Goal: Transaction & Acquisition: Purchase product/service

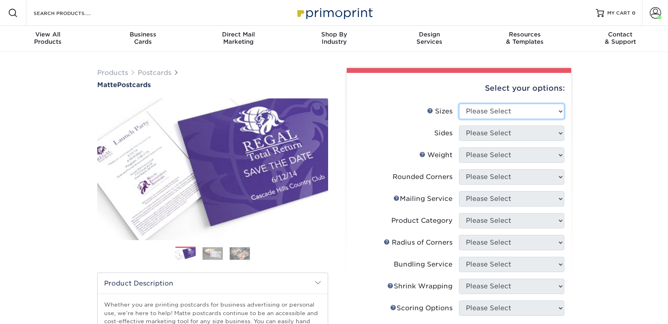
click at [492, 107] on select "Please Select 1.5" x 7" 2" x 4" 2" x 6" 2" x 7" 2" x 8" 2.12" x 5.5" 2.125" x 5…" at bounding box center [511, 111] width 105 height 15
select select "5.00x7.00"
click at [459, 104] on select "Please Select 1.5" x 7" 2" x 4" 2" x 6" 2" x 7" 2" x 8" 2.12" x 5.5" 2.125" x 5…" at bounding box center [511, 111] width 105 height 15
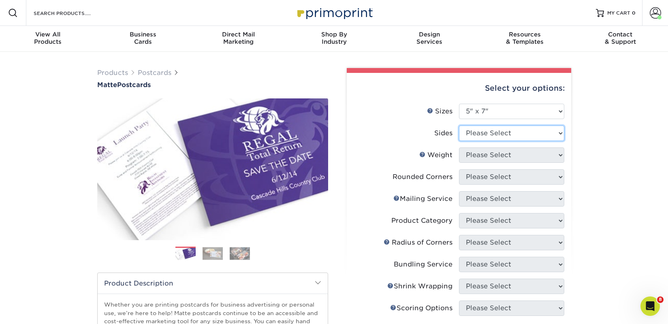
click at [487, 138] on select "Please Select Print Both Sides Print Front Only" at bounding box center [511, 133] width 105 height 15
select select "13abbda7-1d64-4f25-8bb2-c179b224825d"
click at [459, 126] on select "Please Select Print Both Sides Print Front Only" at bounding box center [511, 133] width 105 height 15
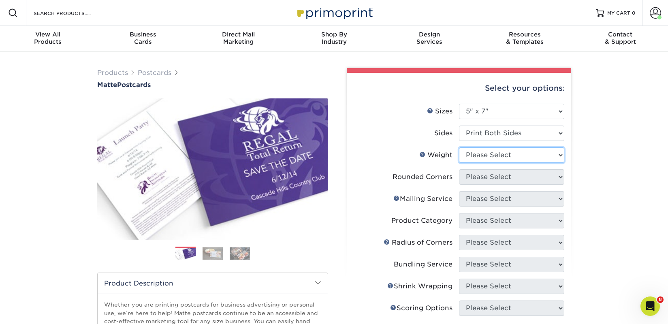
click at [485, 155] on select "Please Select 14PT 16PT" at bounding box center [511, 154] width 105 height 15
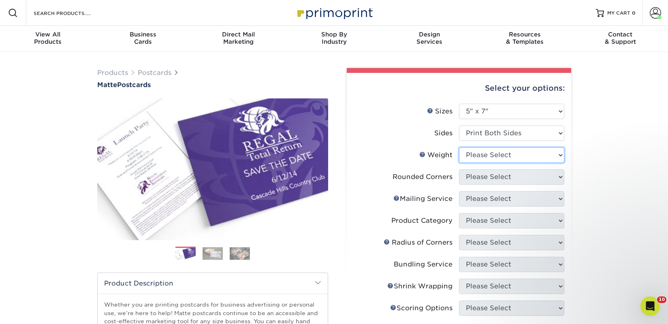
click at [527, 155] on select "Please Select 14PT 16PT" at bounding box center [511, 154] width 105 height 15
click at [459, 147] on select "Please Select 14PT 16PT" at bounding box center [511, 154] width 105 height 15
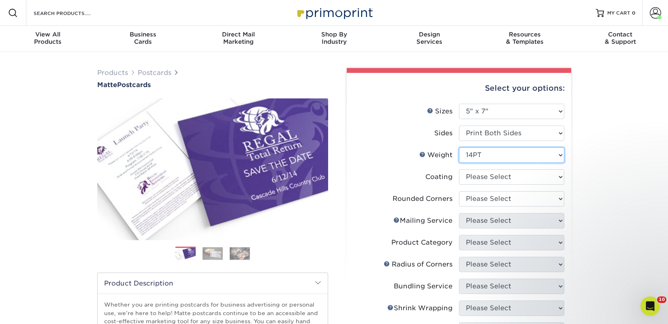
click at [503, 160] on select "Please Select 14PT 16PT" at bounding box center [511, 154] width 105 height 15
select select "16PT"
click at [459, 147] on select "Please Select 14PT 16PT" at bounding box center [511, 154] width 105 height 15
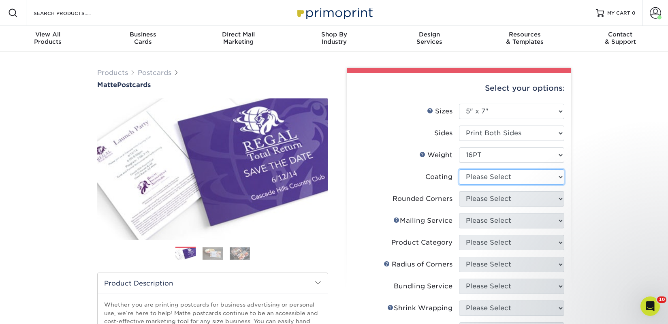
click at [497, 180] on select at bounding box center [511, 176] width 105 height 15
select select "121bb7b5-3b4d-429f-bd8d-bbf80e953313"
click at [459, 169] on select at bounding box center [511, 176] width 105 height 15
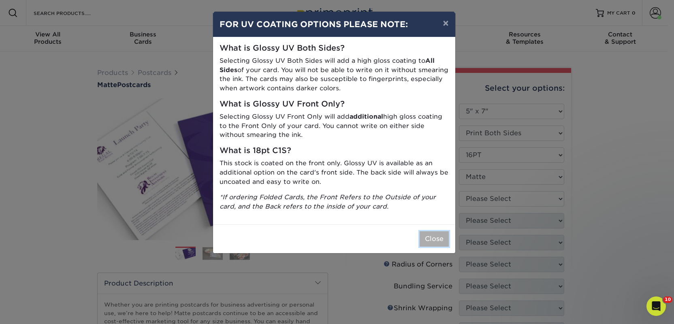
click at [432, 243] on button "Close" at bounding box center [433, 238] width 29 height 15
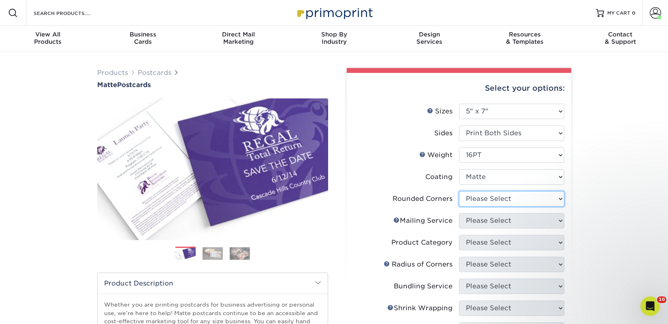
click at [492, 202] on select "Please Select Yes - Round 4 Corners No" at bounding box center [511, 198] width 105 height 15
select select "0"
click at [459, 191] on select "Please Select Yes - Round 4 Corners No" at bounding box center [511, 198] width 105 height 15
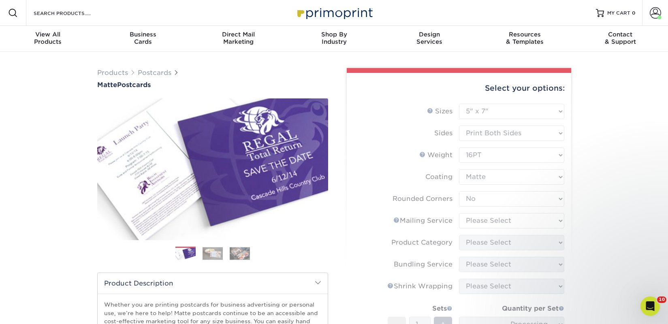
click at [488, 221] on form "Sizes Help Sizes Please Select 1.5" x 7" 2" x 4" 2" x 6" 2" x 7" 2" x 8" 2.12" …" at bounding box center [458, 253] width 211 height 298
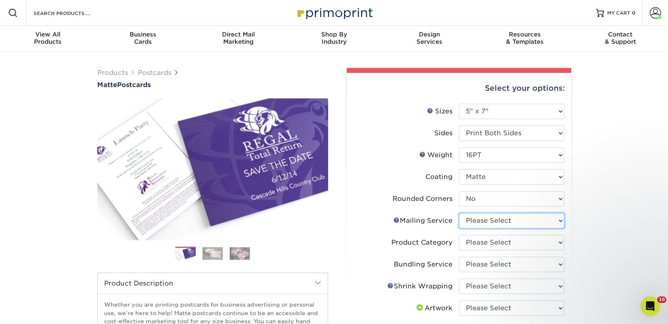
click at [492, 221] on select "Please Select No Direct Mailing Service No, I will mail/stamp/imprint Direct Ma…" at bounding box center [511, 220] width 105 height 15
select select "3e5e9bdd-d78a-4c28-a41d-fe1407925ca6"
click at [459, 213] on select "Please Select No Direct Mailing Service No, I will mail/stamp/imprint Direct Ma…" at bounding box center [511, 220] width 105 height 15
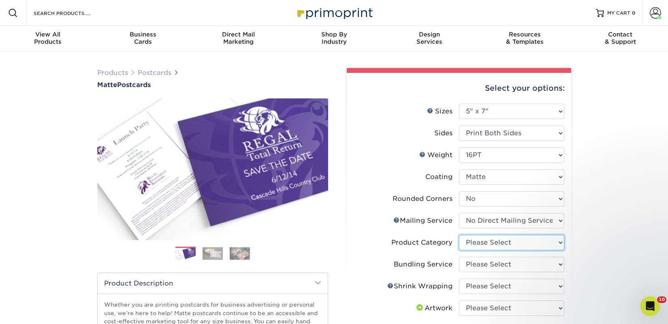
click at [491, 241] on select "Please Select Postcards" at bounding box center [511, 242] width 105 height 15
select select "9b7272e0-d6c8-4c3c-8e97-d3a1bcdab858"
click at [459, 235] on select "Please Select Postcards" at bounding box center [511, 242] width 105 height 15
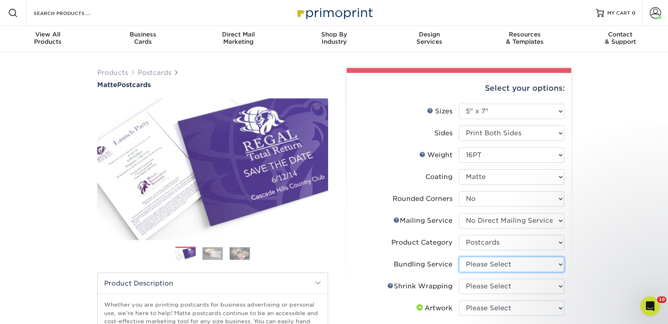
click at [492, 262] on select "Please Select No Bundling Services Yes, Bundles of 50 (+2 Days) Yes, Bundles of…" at bounding box center [511, 264] width 105 height 15
select select "58689abb-25c0-461c-a4c3-a80b627d6649"
click at [459, 257] on select "Please Select No Bundling Services Yes, Bundles of 50 (+2 Days) Yes, Bundles of…" at bounding box center [511, 264] width 105 height 15
click at [492, 289] on select "Please Select No Shrink Wrapping Shrink Wrap 100 Per Package Shrink Wrap 50 Per…" at bounding box center [511, 286] width 105 height 15
select select "c8749376-e7da-41d0-b3dc-647faf84d907"
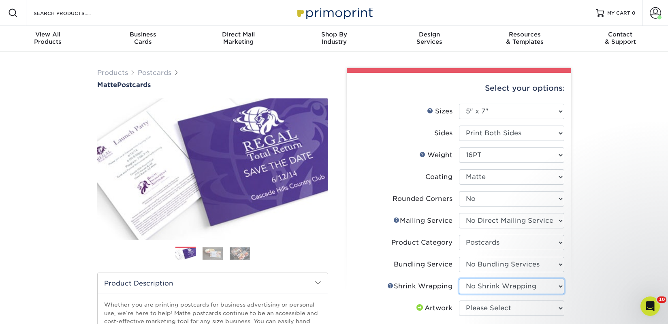
click at [459, 279] on select "Please Select No Shrink Wrapping Shrink Wrap 100 Per Package Shrink Wrap 50 Per…" at bounding box center [511, 286] width 105 height 15
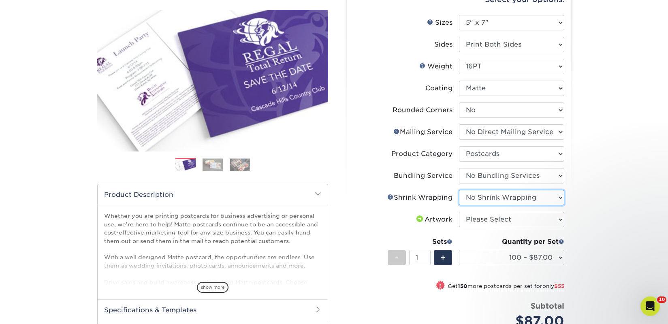
scroll to position [90, 0]
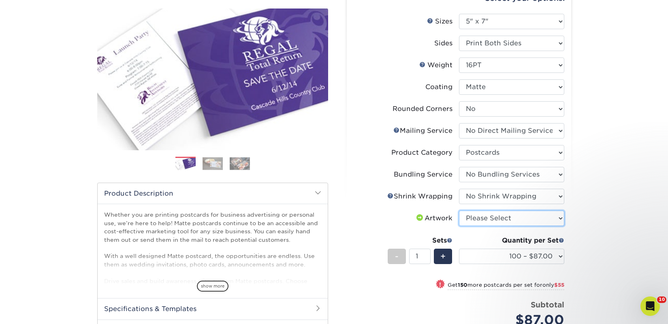
click at [504, 224] on select "Please Select I will upload files I need a design - $150" at bounding box center [511, 218] width 105 height 15
select select "upload"
click at [459, 211] on select "Please Select I will upload files I need a design - $150" at bounding box center [511, 218] width 105 height 15
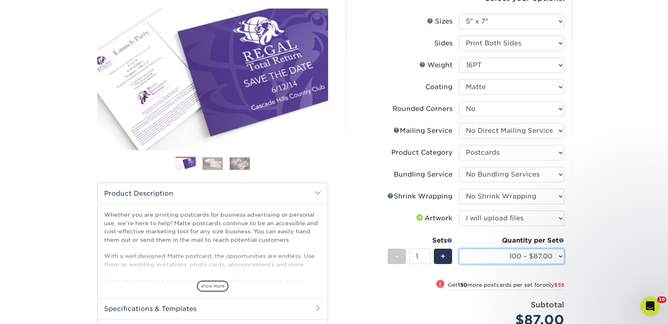
click at [515, 255] on select "100 – $87.00 250 – $142.00 500 – $181.00 1000 – $204.00 2500 – $329.00 5000 – $…" at bounding box center [511, 256] width 105 height 15
click at [459, 249] on select "100 – $87.00 250 – $142.00 500 – $181.00 1000 – $204.00 2500 – $329.00 5000 – $…" at bounding box center [511, 256] width 105 height 15
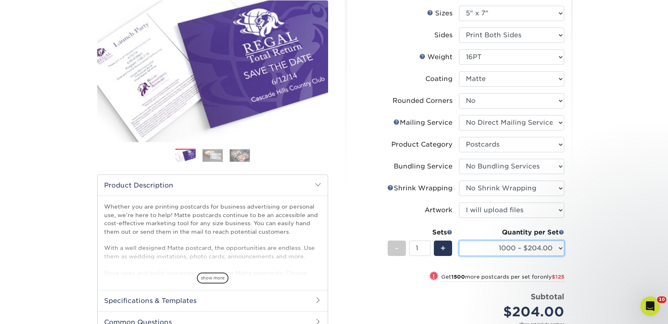
scroll to position [202, 0]
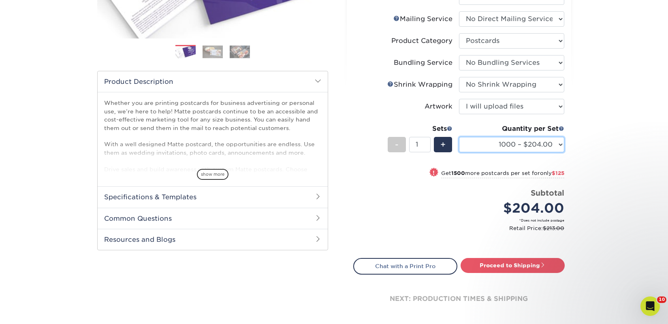
click at [554, 145] on select "100 – $87.00 250 – $142.00 500 – $181.00 1000 – $204.00 2500 – $329.00 5000 – $…" at bounding box center [511, 144] width 105 height 15
select select "2500 – $329.00"
click at [459, 137] on select "100 – $87.00 250 – $142.00 500 – $181.00 1000 – $204.00 2500 – $329.00 5000 – $…" at bounding box center [511, 144] width 105 height 15
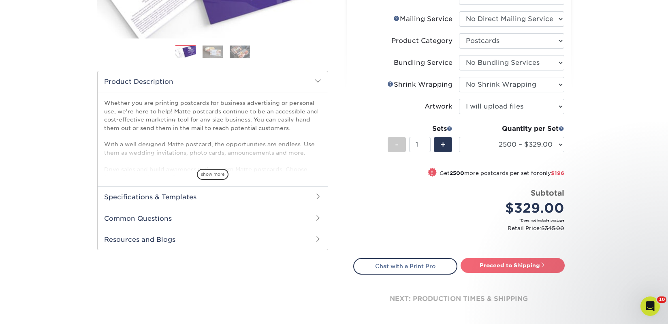
click at [536, 264] on link "Proceed to Shipping" at bounding box center [512, 265] width 104 height 15
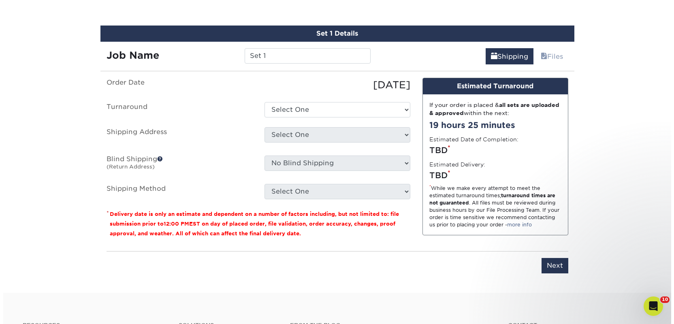
scroll to position [482, 0]
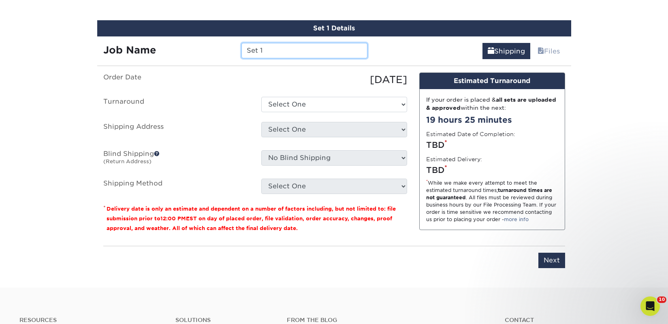
click at [260, 49] on input "Set 1" at bounding box center [304, 50] width 126 height 15
type input "Steamy Lit 2025"
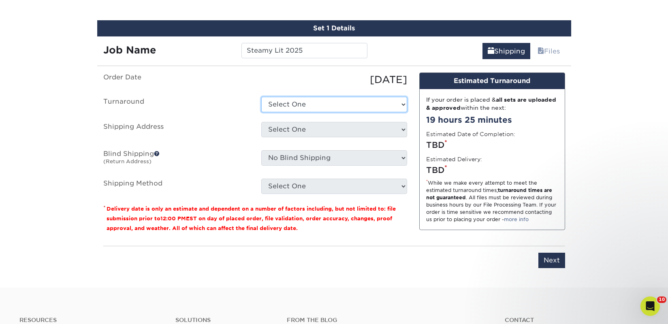
click at [334, 101] on select "Select One 2-4 Business Days 2 Day Next Business Day" at bounding box center [334, 104] width 146 height 15
select select "1a08f7cb-12e5-4b1f-b10d-1b926f30ff8d"
click at [261, 97] on select "Select One 2-4 Business Days 2 Day Next Business Day" at bounding box center [334, 104] width 146 height 15
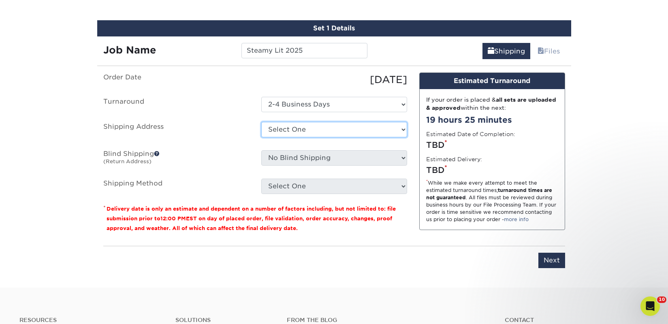
click at [283, 128] on select "Select One 2nd Floor Convention Center A Better Today Books & Boutique A Good B…" at bounding box center [334, 129] width 146 height 15
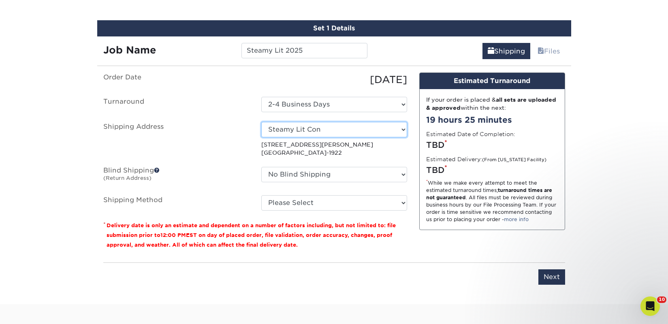
click at [317, 130] on select "Select One 2nd Floor Convention Center A Better Today Books & Boutique A Good B…" at bounding box center [334, 129] width 146 height 15
click at [321, 132] on select "Select One 2nd Floor Convention Center A Better Today Books & Boutique A Good B…" at bounding box center [334, 129] width 146 height 15
select select "newaddress"
click at [261, 122] on select "Select One 2nd Floor Convention Center A Better Today Books & Boutique A Good B…" at bounding box center [334, 129] width 146 height 15
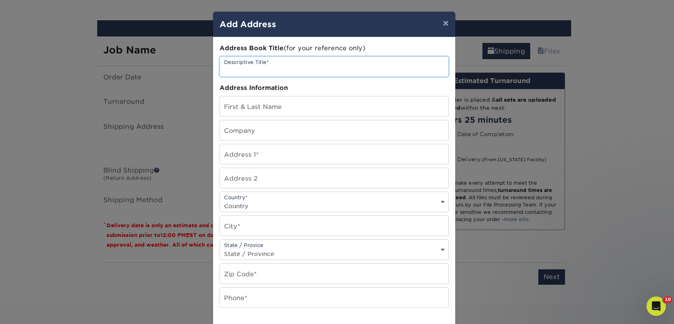
click at [232, 68] on input "text" at bounding box center [334, 67] width 228 height 20
paste input "Madden Corp"
type input "Steamy Lit - Madden Corp"
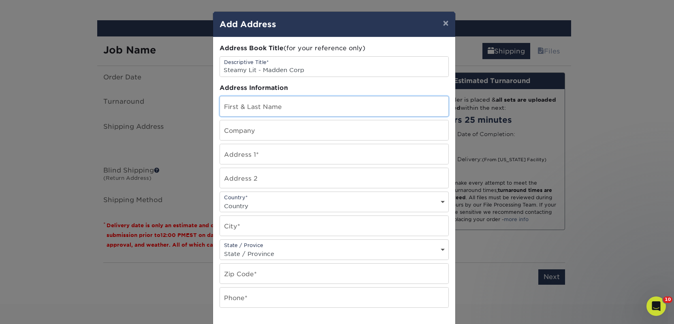
click at [263, 110] on input "text" at bounding box center [334, 106] width 228 height 20
click at [246, 138] on input "text" at bounding box center [334, 130] width 228 height 20
paste input "Madden Corp"
type input "Madden Corp"
click at [238, 109] on input "text" at bounding box center [334, 106] width 228 height 20
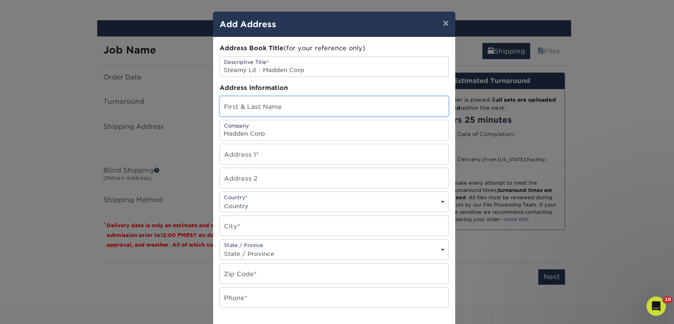
click at [238, 109] on input "text" at bounding box center [334, 106] width 228 height 20
paste input "ATT STEAMY LIT"
type input "ATT STEAMY LIT"
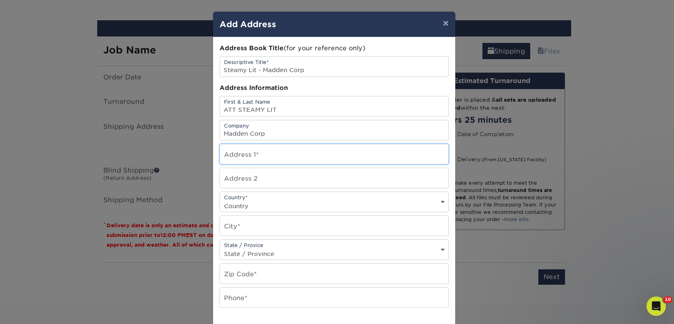
click at [247, 155] on input "text" at bounding box center [334, 154] width 228 height 20
paste input "2363 E Pacifica Pl,"
type input "2363 E Pacifica Pl"
click at [268, 200] on select "Country United States Canada ----------------------------- Afghanistan Albania …" at bounding box center [334, 206] width 228 height 12
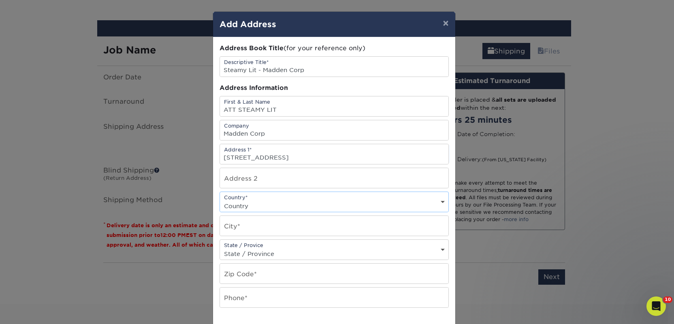
click at [220, 200] on select "Country United States Canada ----------------------------- Afghanistan Albania …" at bounding box center [334, 206] width 228 height 12
click at [264, 205] on select "Country United States Canada ----------------------------- Afghanistan Albania …" at bounding box center [334, 206] width 228 height 12
select select "US"
click at [220, 200] on select "Country United States Canada ----------------------------- Afghanistan Albania …" at bounding box center [334, 206] width 228 height 12
click at [249, 228] on input "text" at bounding box center [334, 226] width 228 height 20
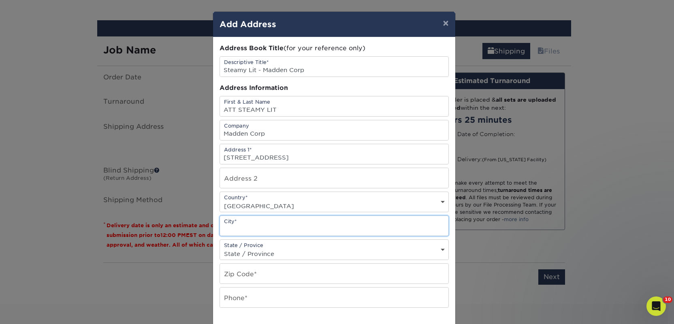
click at [249, 228] on input "text" at bounding box center [334, 226] width 228 height 20
paste input "Rancho Dominguez"
type input "Rancho Dominguez"
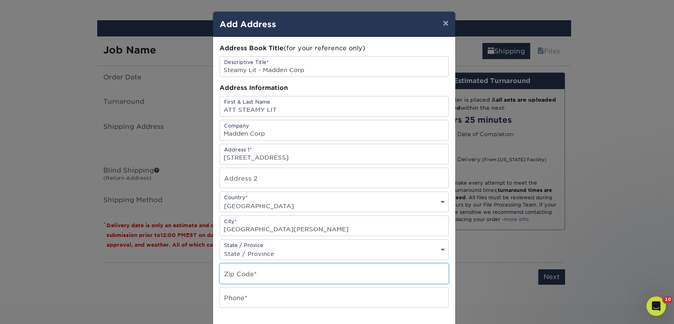
click at [245, 278] on input "text" at bounding box center [334, 274] width 228 height 20
paste input "90220"
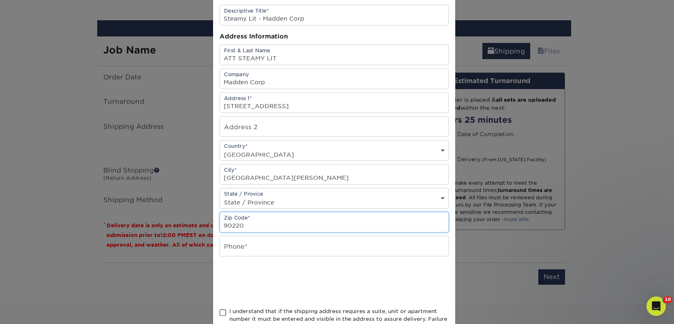
scroll to position [61, 0]
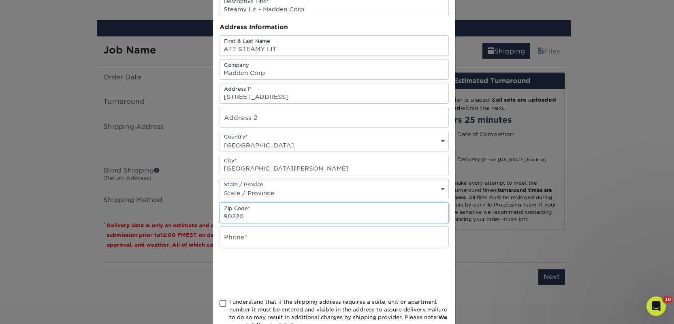
type input "90220"
click at [253, 236] on input "text" at bounding box center [334, 237] width 228 height 20
type input "4257367064"
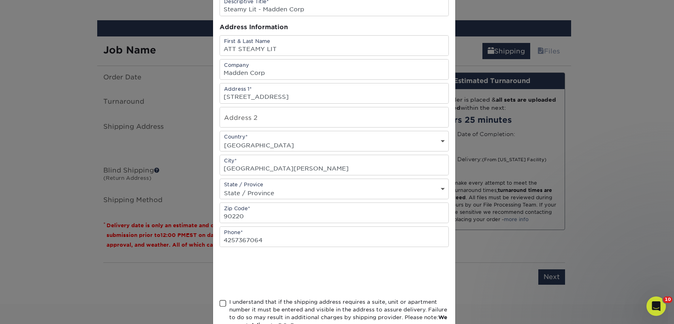
click at [221, 303] on span at bounding box center [222, 304] width 7 height 8
click at [0, 0] on input "I understand that if the shipping address requires a suite, unit or apartment n…" at bounding box center [0, 0] width 0 height 0
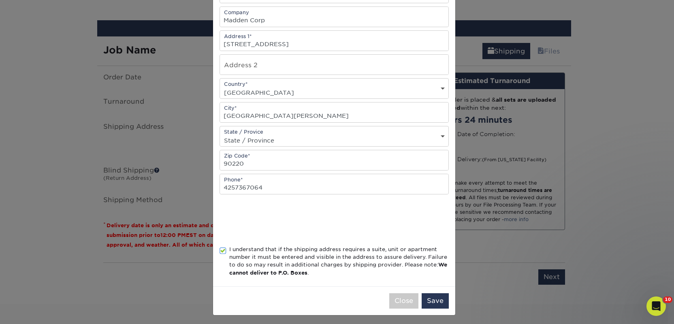
scroll to position [116, 0]
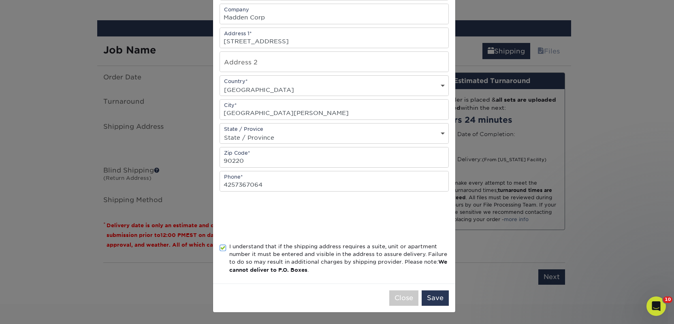
click at [447, 294] on div "Close Save" at bounding box center [334, 297] width 242 height 29
click at [439, 297] on button "Save" at bounding box center [434, 297] width 27 height 15
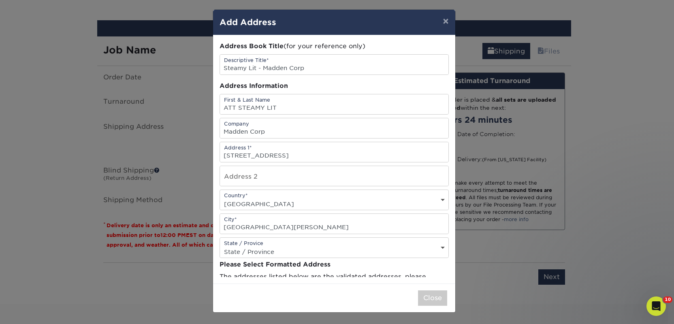
scroll to position [0, 0]
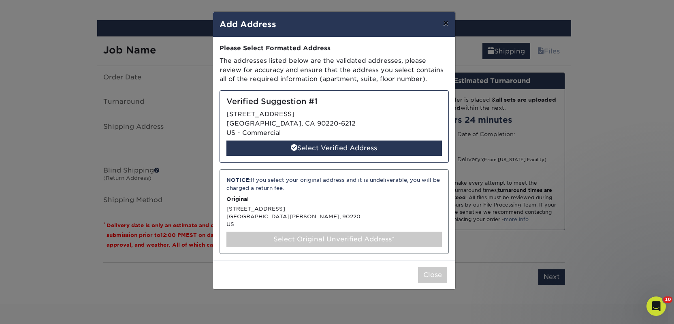
click at [446, 27] on button "×" at bounding box center [445, 23] width 19 height 23
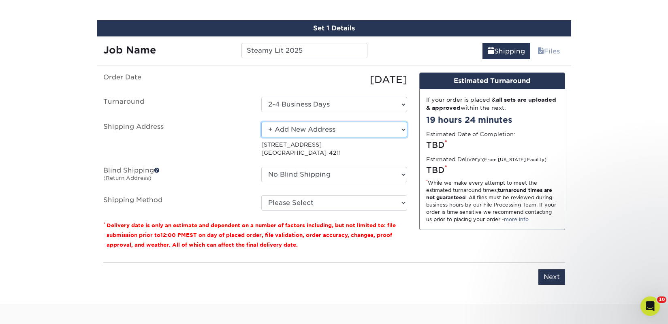
click at [327, 132] on select "Select One 2nd Floor Convention Center A Better Today Books & Boutique A Good B…" at bounding box center [334, 129] width 146 height 15
click at [261, 122] on select "Select One 2nd Floor Convention Center A Better Today Books & Boutique A Good B…" at bounding box center [334, 129] width 146 height 15
click at [326, 132] on select "Select One 2nd Floor Convention Center A Better Today Books & Boutique A Good B…" at bounding box center [334, 129] width 146 height 15
click at [319, 130] on select "Select One 2nd Floor Convention Center A Better Today Books & Boutique A Good B…" at bounding box center [334, 129] width 146 height 15
select select "newaddress"
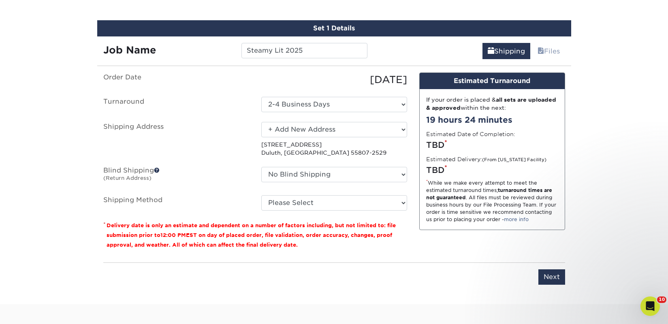
click at [261, 122] on select "Select One 2nd Floor Convention Center A Better Today Books & Boutique A Good B…" at bounding box center [334, 129] width 146 height 15
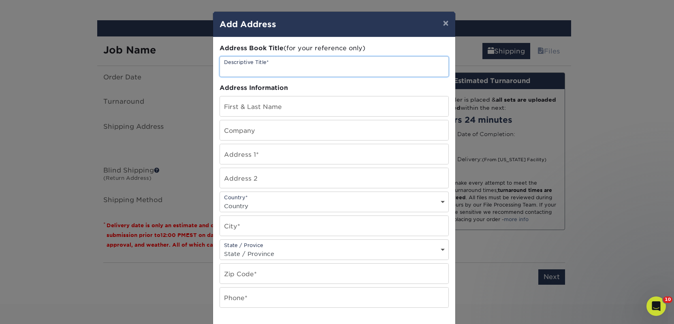
click at [269, 69] on input "text" at bounding box center [334, 67] width 228 height 20
paste input "Madden Corp"
type input "Steamy Lit - Madden Corp"
click at [258, 134] on input "text" at bounding box center [334, 130] width 228 height 20
paste input "Madden Corp"
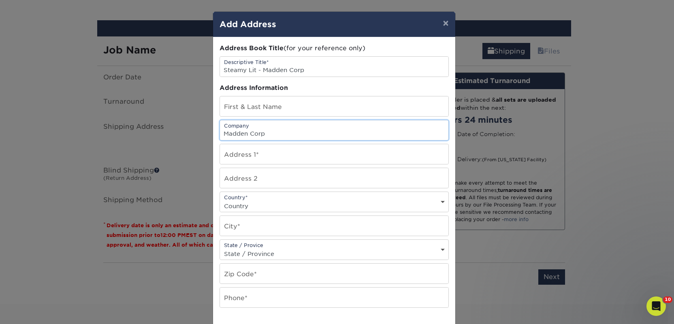
type input "Madden Corp"
click at [253, 104] on input "text" at bounding box center [334, 106] width 228 height 20
paste input "ATT STEAMY LIT"
type input "ATT STEAMY LIT"
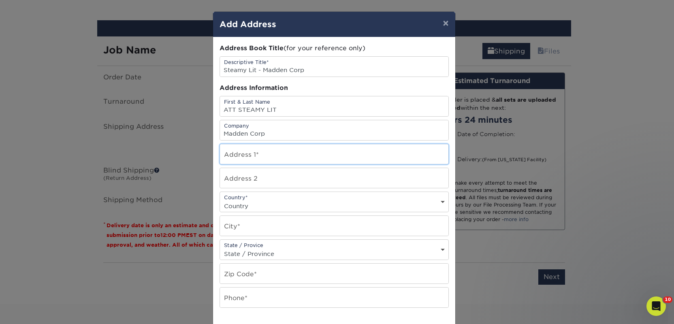
click at [244, 151] on input "text" at bounding box center [334, 154] width 228 height 20
paste input "2363 E Pacifica Pl,"
type input "2363 E Pacifica Pl"
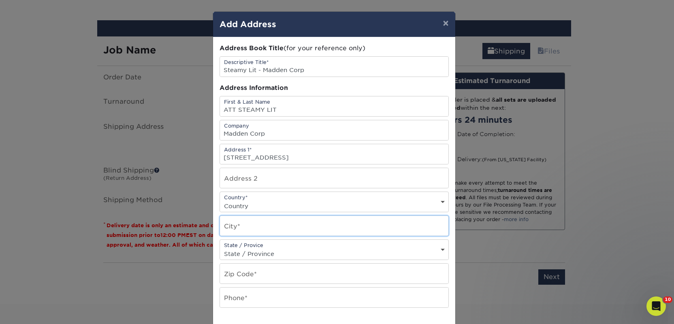
click at [256, 224] on input "text" at bounding box center [334, 226] width 228 height 20
paste input "Rancho Dominguez"
type input "Rancho Dominguez"
click at [251, 207] on select "Country United States Canada ----------------------------- Afghanistan Albania …" at bounding box center [334, 206] width 228 height 12
select select "US"
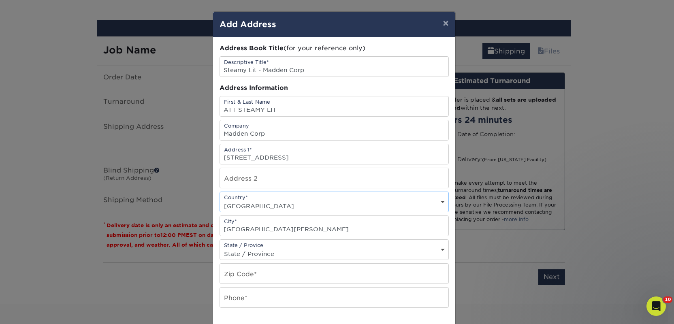
click at [220, 200] on select "Country United States Canada ----------------------------- Afghanistan Albania …" at bounding box center [334, 206] width 228 height 12
click at [244, 253] on select "State / Province Alabama Alaska Arizona Arkansas California Colorado Connecticu…" at bounding box center [334, 254] width 228 height 12
select select "CA"
click at [220, 248] on select "State / Province Alabama Alaska Arizona Arkansas California Colorado Connecticu…" at bounding box center [334, 254] width 228 height 12
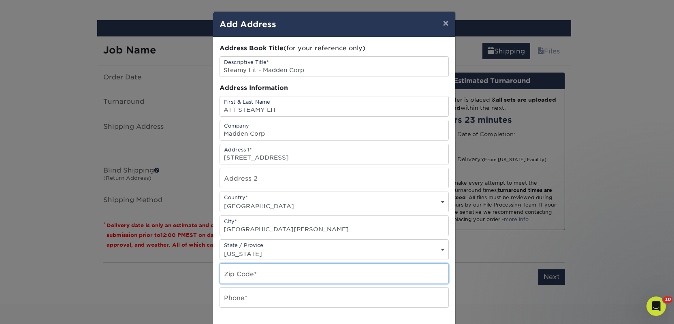
click at [249, 275] on input "text" at bounding box center [334, 274] width 228 height 20
paste input "90220"
type input "90220"
click at [246, 305] on input "text" at bounding box center [334, 297] width 228 height 20
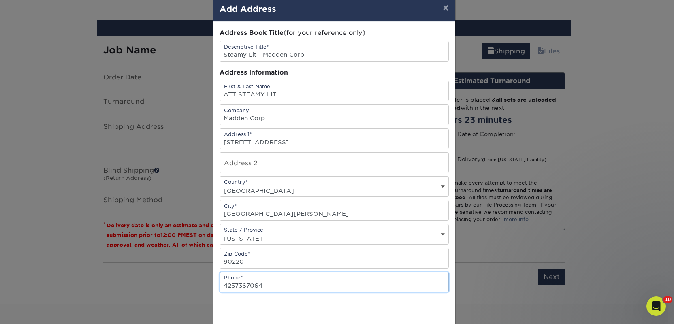
type input "4257367064"
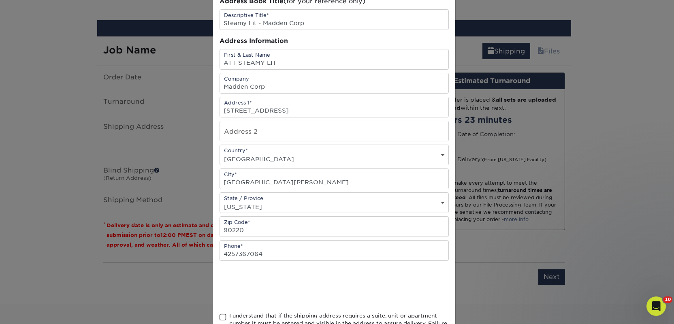
scroll to position [116, 0]
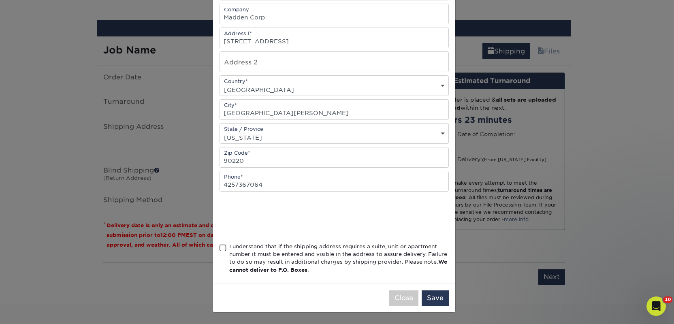
drag, startPoint x: 278, startPoint y: 254, endPoint x: 273, endPoint y: 248, distance: 7.8
click at [277, 253] on div "I understand that if the shipping address requires a suite, unit or apartment n…" at bounding box center [338, 259] width 219 height 32
click at [249, 246] on div "I understand that if the shipping address requires a suite, unit or apartment n…" at bounding box center [338, 259] width 219 height 32
click at [0, 0] on input "I understand that if the shipping address requires a suite, unit or apartment n…" at bounding box center [0, 0] width 0 height 0
click at [287, 47] on input "2363 E Pacifica Pl" at bounding box center [334, 38] width 228 height 20
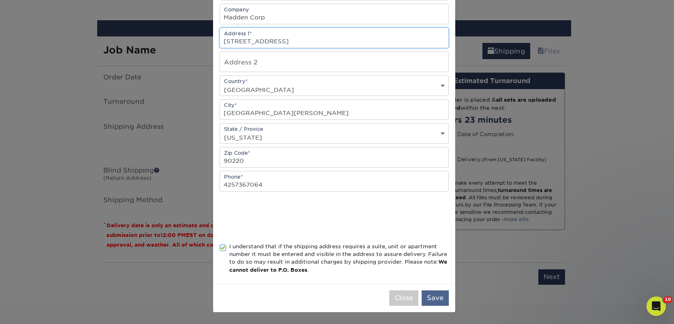
type input "[STREET_ADDRESS]"
click at [429, 301] on button "Save" at bounding box center [434, 297] width 27 height 15
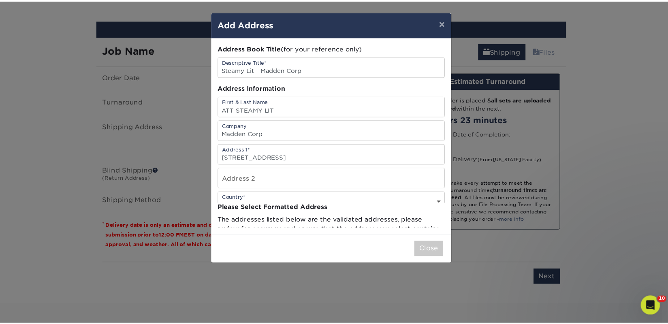
scroll to position [0, 0]
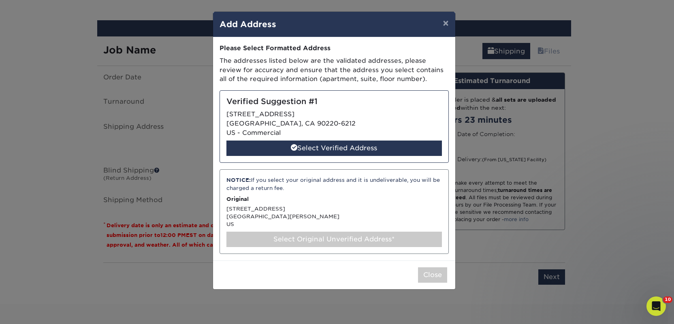
click at [330, 242] on div "Select Original Unverified Address*" at bounding box center [333, 239] width 215 height 15
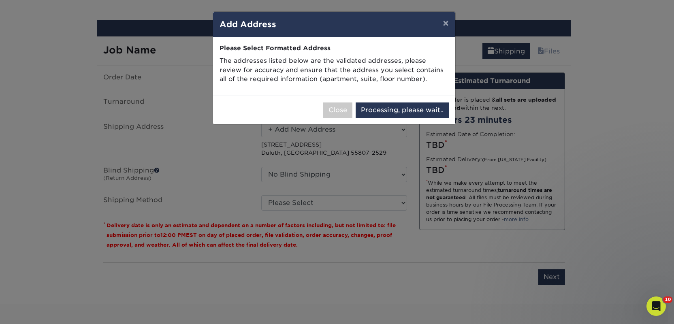
select select "286710"
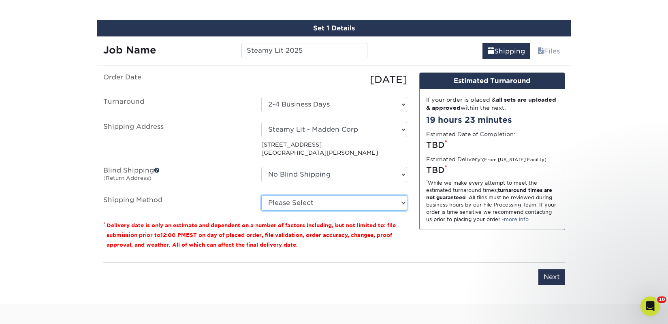
click at [323, 202] on select "Please Select Ground Shipping (+$34.40) 3 Day Shipping Service (+$50.94) 2 Day …" at bounding box center [334, 202] width 146 height 15
select select "03"
click at [261, 195] on select "Please Select Ground Shipping (+$34.40) 3 Day Shipping Service (+$50.94) 2 Day …" at bounding box center [334, 202] width 146 height 15
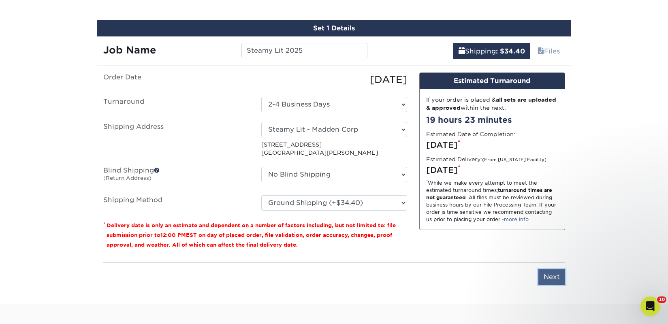
click at [562, 278] on input "Next" at bounding box center [551, 276] width 27 height 15
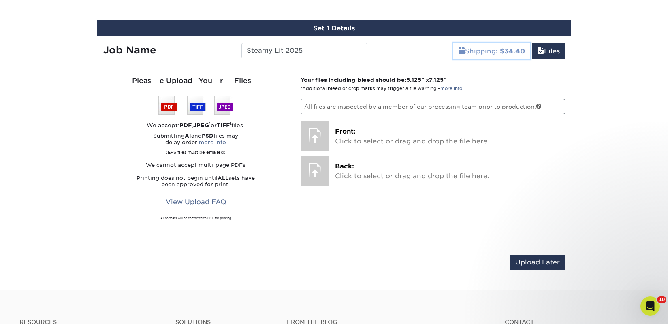
click at [517, 51] on b ": $34.40" at bounding box center [510, 51] width 29 height 8
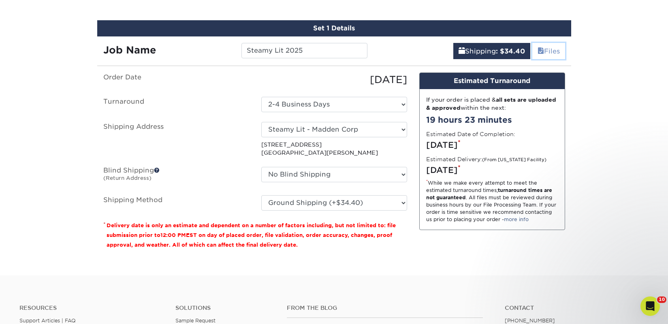
click at [554, 50] on link "Files" at bounding box center [548, 51] width 33 height 16
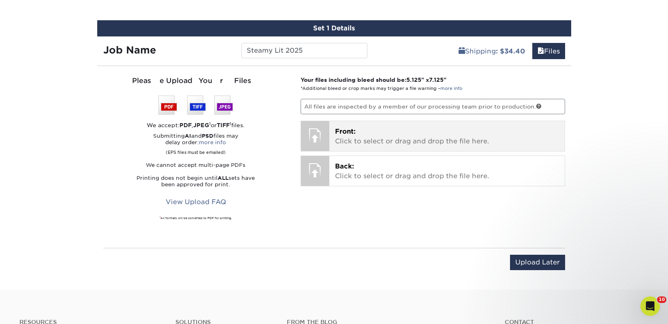
click at [430, 140] on p "Front: Click to select or drag and drop the file here." at bounding box center [447, 136] width 224 height 19
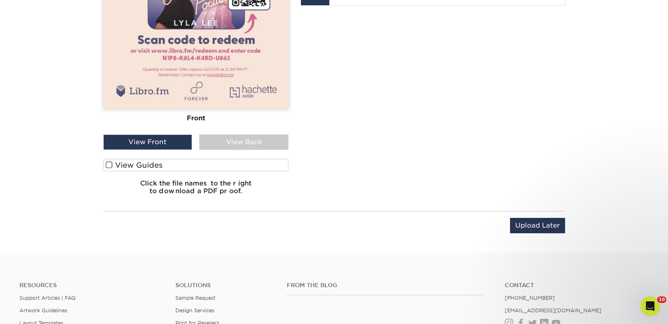
click at [155, 166] on label "View Guides" at bounding box center [195, 165] width 185 height 13
click at [0, 0] on input "View Guides" at bounding box center [0, 0] width 0 height 0
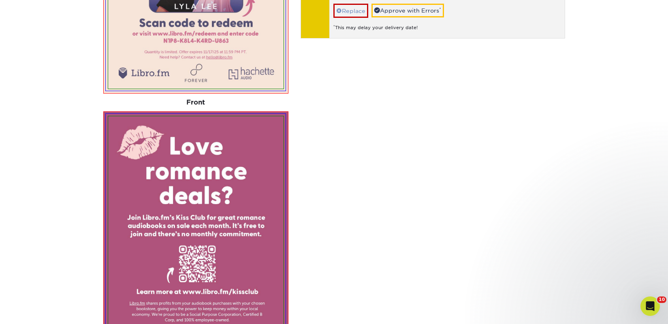
scroll to position [549, 0]
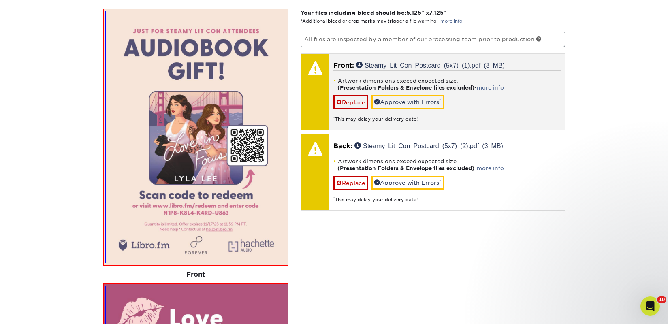
click at [398, 89] on strong "(Presentation Folders & Envelope files excluded)" at bounding box center [405, 88] width 137 height 6
click at [400, 98] on link "Approve with Errors *" at bounding box center [407, 102] width 72 height 14
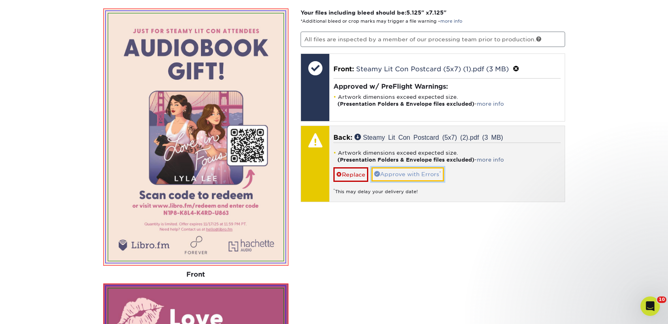
click at [403, 170] on link "Approve with Errors *" at bounding box center [407, 174] width 72 height 14
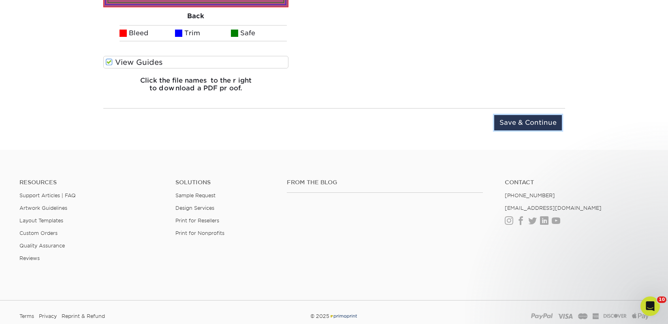
click at [524, 125] on input "Save & Continue" at bounding box center [528, 122] width 68 height 15
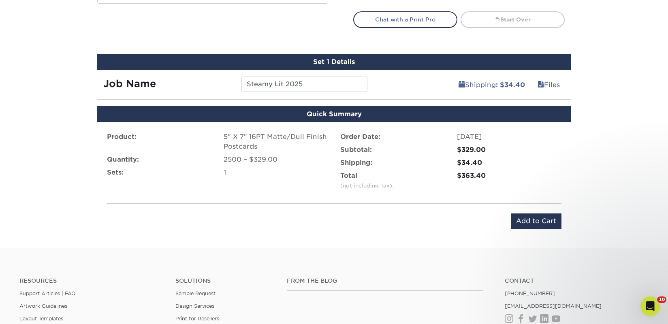
scroll to position [447, 0]
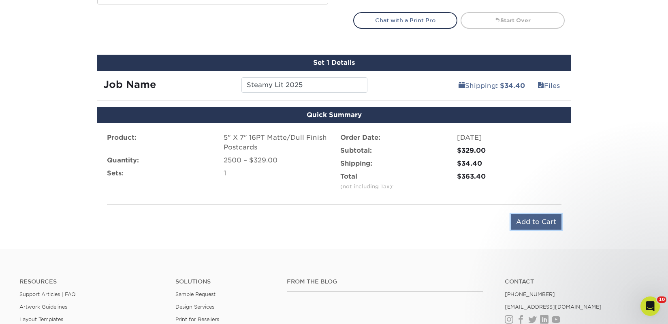
click at [525, 226] on input "Add to Cart" at bounding box center [536, 221] width 51 height 15
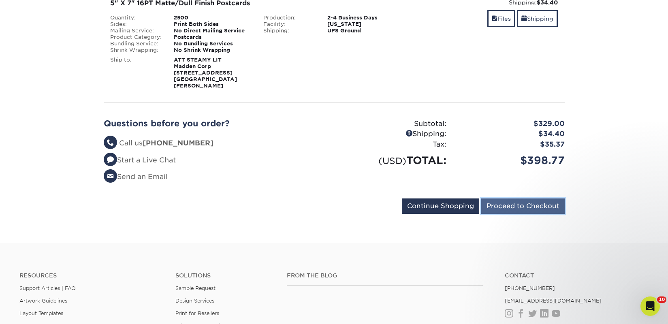
click at [506, 208] on input "Proceed to Checkout" at bounding box center [522, 205] width 83 height 15
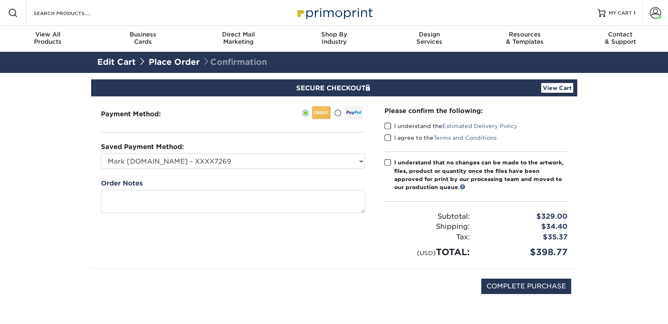
click at [398, 126] on label "I understand the Estimated Delivery Policy" at bounding box center [450, 126] width 133 height 8
click at [0, 0] on input "I understand the Estimated Delivery Policy" at bounding box center [0, 0] width 0 height 0
click at [400, 138] on label "I agree to the Terms and Conditions" at bounding box center [440, 138] width 112 height 8
click at [0, 0] on input "I agree to the Terms and Conditions" at bounding box center [0, 0] width 0 height 0
click at [401, 166] on div "I understand that no changes can be made to the artwork, files, product or quan…" at bounding box center [480, 174] width 173 height 33
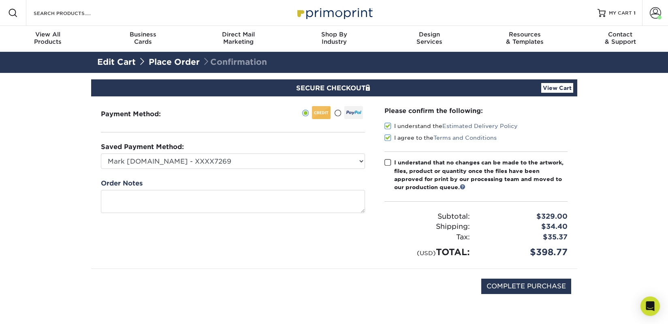
click at [0, 0] on input "I understand that no changes can be made to the artwork, files, product or quan…" at bounding box center [0, 0] width 0 height 0
click at [498, 292] on input "COMPLETE PURCHASE" at bounding box center [526, 286] width 90 height 15
type input "PROCESSING, PLEASE WAIT..."
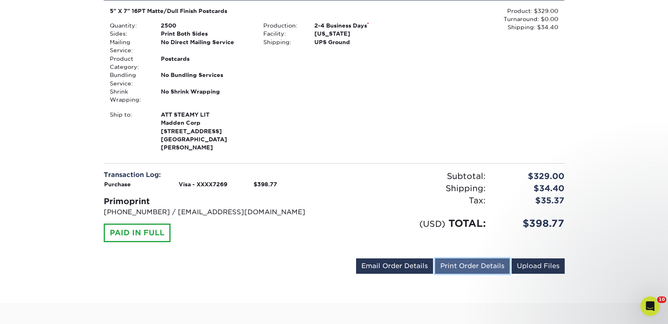
click at [456, 265] on link "Print Order Details" at bounding box center [472, 265] width 75 height 15
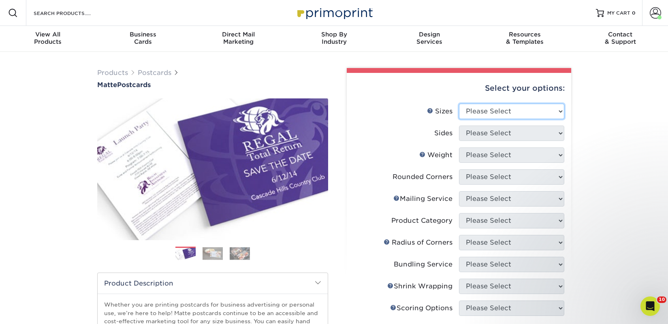
click at [481, 113] on select "Please Select 1.5" x 7" 2" x 4" 2" x 6" 2" x 7" 2" x 8" 2.12" x 5.5" 2.125" x 5…" at bounding box center [511, 111] width 105 height 15
select select "2.00x6.00"
click at [459, 104] on select "Please Select 1.5" x 7" 2" x 4" 2" x 6" 2" x 7" 2" x 8" 2.12" x 5.5" 2.125" x 5…" at bounding box center [511, 111] width 105 height 15
click at [477, 134] on select "Please Select Print Both Sides Print Front Only" at bounding box center [511, 133] width 105 height 15
select select "13abbda7-1d64-4f25-8bb2-c179b224825d"
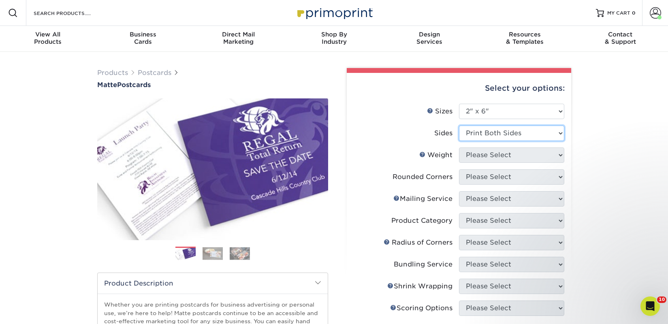
click at [459, 126] on select "Please Select Print Both Sides Print Front Only" at bounding box center [511, 133] width 105 height 15
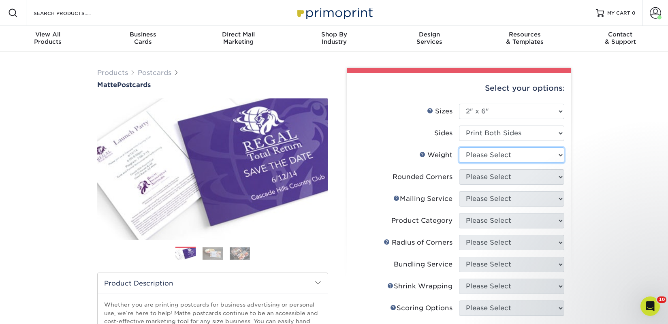
click at [477, 155] on select "Please Select 14PT 16PT" at bounding box center [511, 154] width 105 height 15
select select "14PT"
click at [459, 147] on select "Please Select 14PT 16PT" at bounding box center [511, 154] width 105 height 15
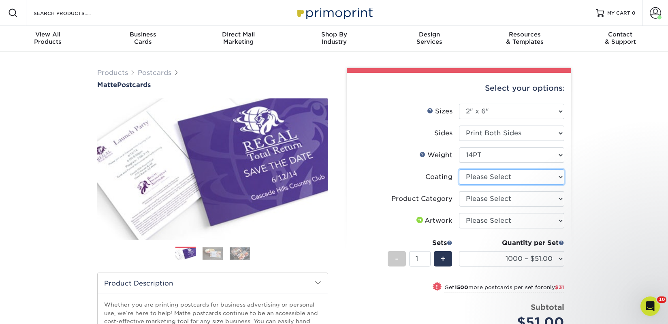
click at [474, 177] on select at bounding box center [511, 176] width 105 height 15
select select "121bb7b5-3b4d-429f-bd8d-bbf80e953313"
click at [459, 169] on select at bounding box center [511, 176] width 105 height 15
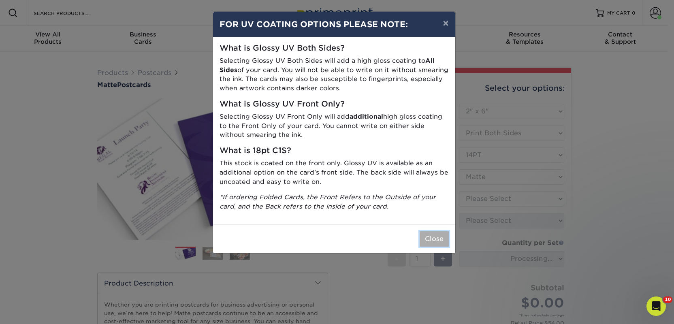
click at [431, 238] on button "Close" at bounding box center [433, 238] width 29 height 15
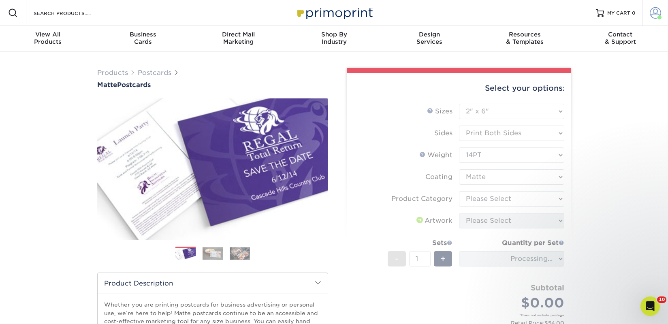
click at [647, 15] on link "Account" at bounding box center [655, 13] width 26 height 26
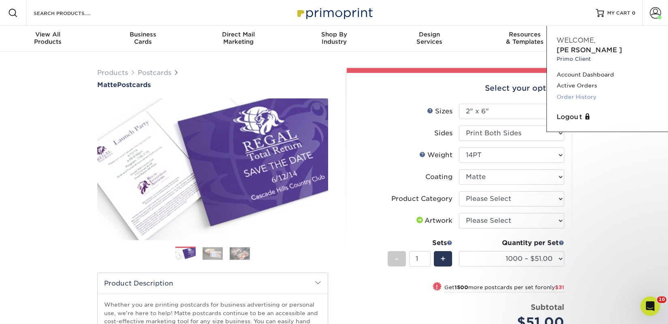
click at [581, 92] on link "Order History" at bounding box center [607, 97] width 102 height 11
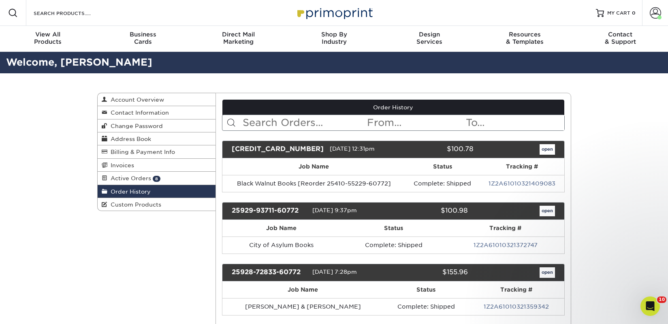
click at [277, 123] on input "text" at bounding box center [304, 122] width 124 height 15
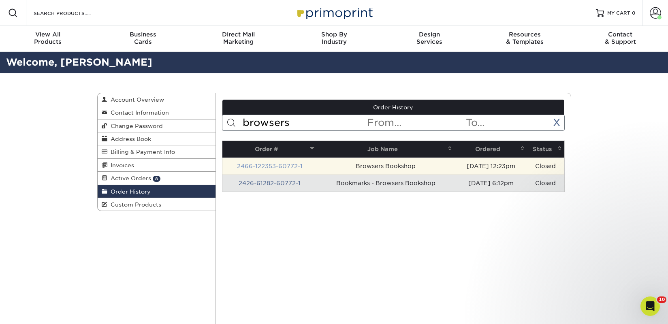
type input "browsers"
click at [275, 168] on link "2466-122353-60772-1" at bounding box center [270, 166] width 66 height 6
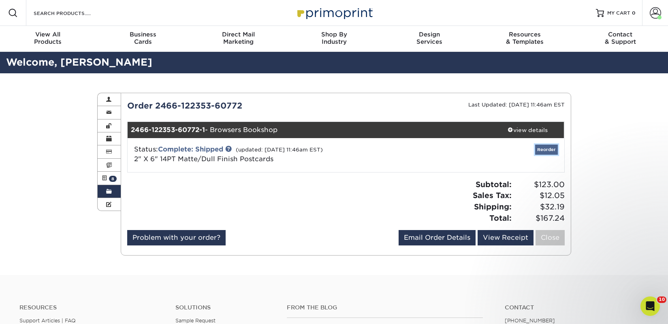
click at [544, 146] on link "Reorder" at bounding box center [546, 150] width 23 height 10
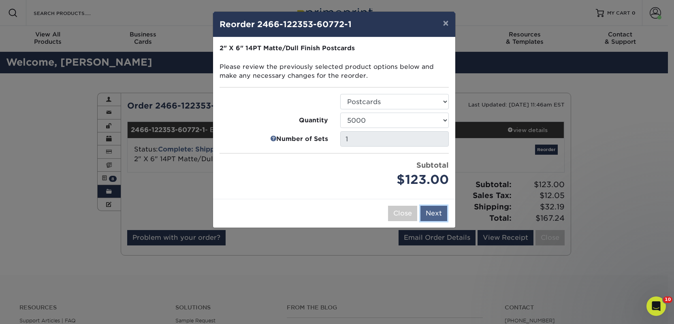
click at [434, 214] on button "Next" at bounding box center [433, 213] width 27 height 15
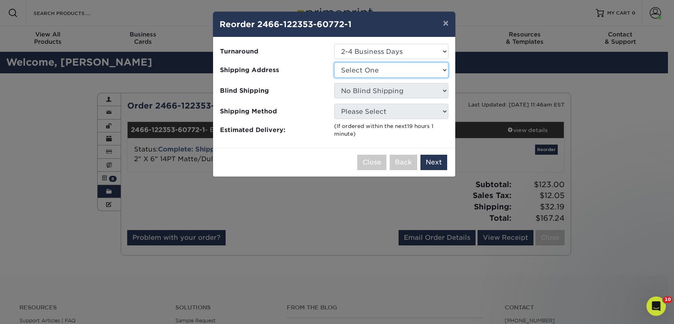
click at [361, 69] on select "Select One 2nd Floor Convention Center A Good Book Bookbug" at bounding box center [391, 69] width 114 height 15
select select "259454"
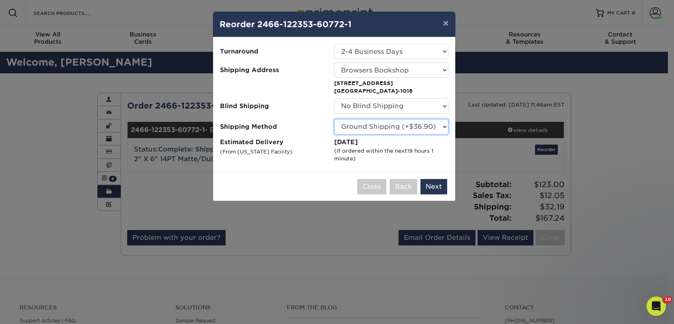
click at [364, 126] on select "Please Select Ground Shipping (+$36.90) 3 Day Shipping Service (+$66.81) 2 Day …" at bounding box center [391, 126] width 114 height 15
click at [436, 183] on button "Next" at bounding box center [433, 186] width 27 height 15
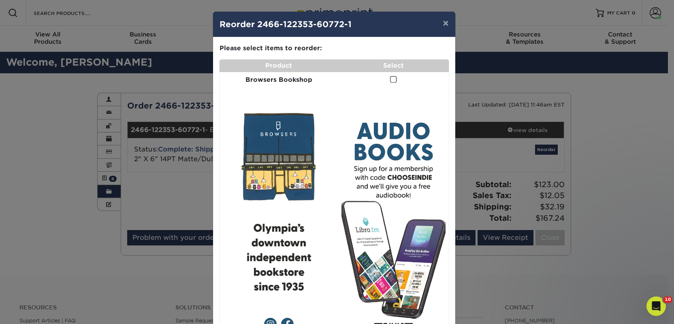
click at [391, 79] on span at bounding box center [393, 80] width 7 height 8
click at [0, 0] on input "checkbox" at bounding box center [0, 0] width 0 height 0
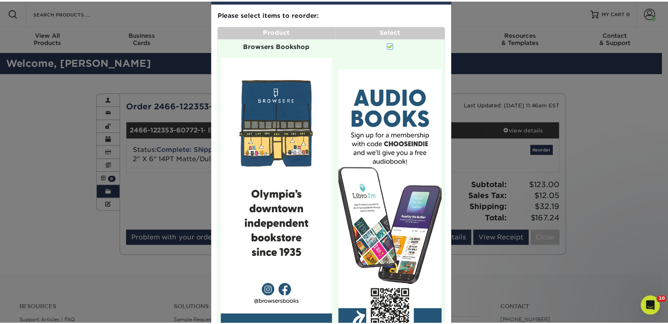
scroll to position [140, 0]
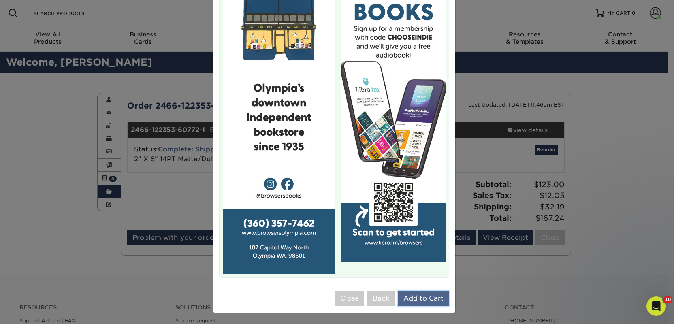
click at [427, 298] on button "Add to Cart" at bounding box center [423, 298] width 51 height 15
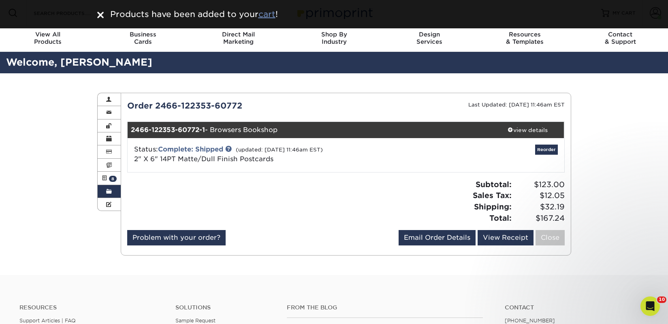
click at [268, 18] on u "cart" at bounding box center [266, 14] width 17 height 10
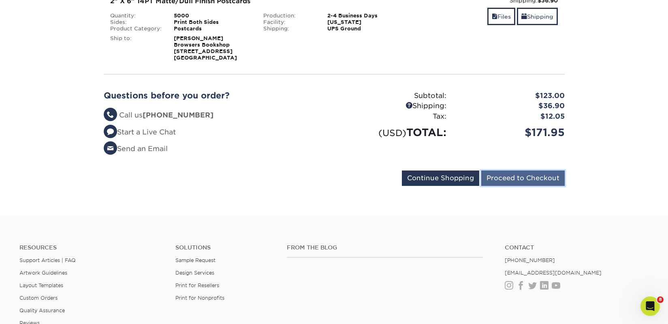
click at [492, 177] on input "Proceed to Checkout" at bounding box center [522, 177] width 83 height 15
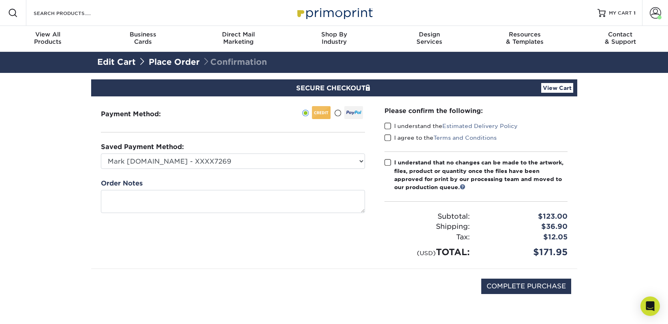
click at [395, 126] on label "I understand the Estimated Delivery Policy" at bounding box center [450, 126] width 133 height 8
click at [0, 0] on input "I understand the Estimated Delivery Policy" at bounding box center [0, 0] width 0 height 0
click at [397, 141] on label "I agree to the Terms and Conditions" at bounding box center [440, 138] width 112 height 8
click at [0, 0] on input "I agree to the Terms and Conditions" at bounding box center [0, 0] width 0 height 0
click at [399, 170] on div "I understand that no changes can be made to the artwork, files, product or quan…" at bounding box center [480, 174] width 173 height 33
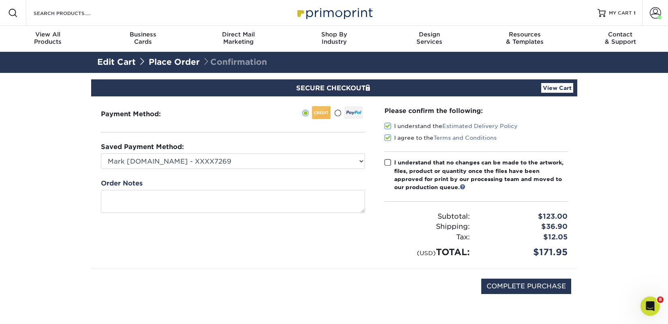
click at [0, 0] on input "I understand that no changes can be made to the artwork, files, product or quan…" at bounding box center [0, 0] width 0 height 0
click at [509, 285] on input "COMPLETE PURCHASE" at bounding box center [526, 286] width 90 height 15
type input "PROCESSING, PLEASE WAIT..."
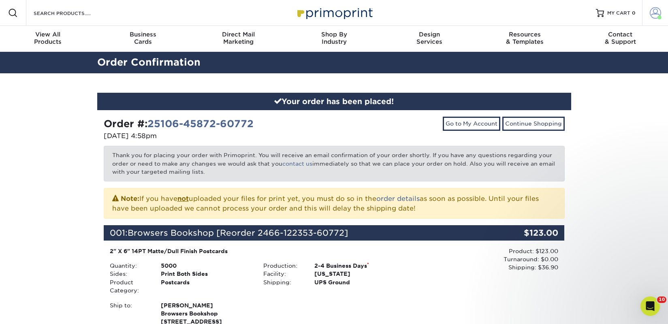
click at [653, 16] on span at bounding box center [654, 12] width 11 height 11
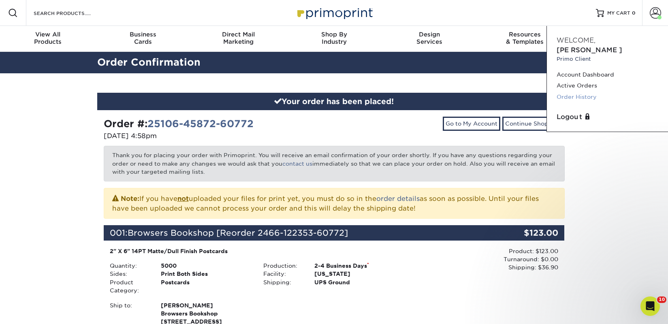
click at [580, 92] on link "Order History" at bounding box center [607, 97] width 102 height 11
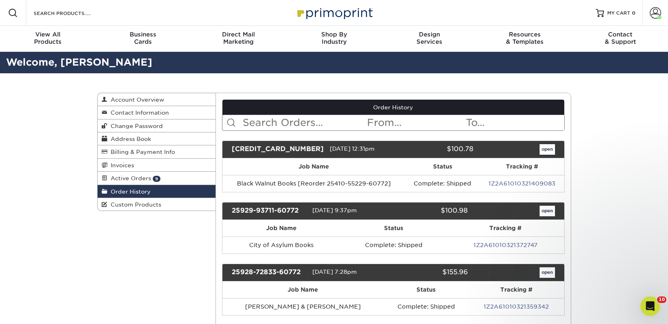
click at [306, 119] on input "text" at bounding box center [304, 122] width 124 height 15
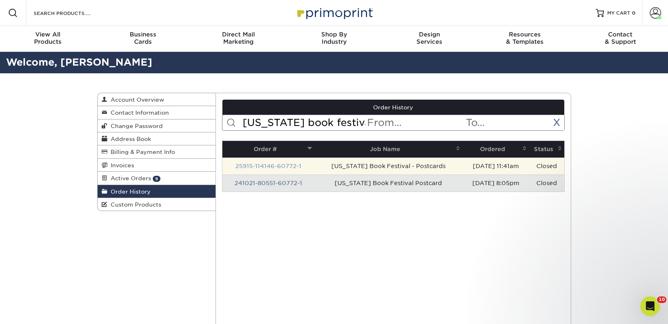
type input "[US_STATE] book festival"
click at [292, 165] on link "25915-114146-60772-1" at bounding box center [268, 166] width 66 height 6
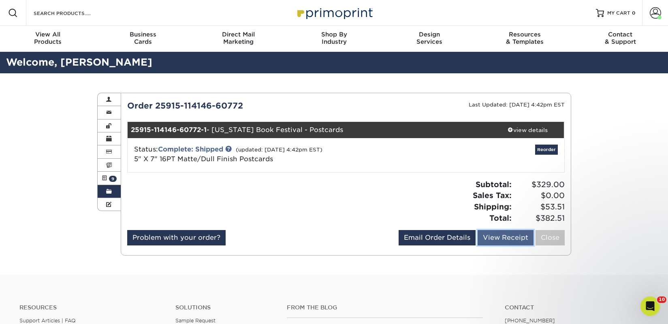
click at [487, 237] on link "View Receipt" at bounding box center [505, 237] width 56 height 15
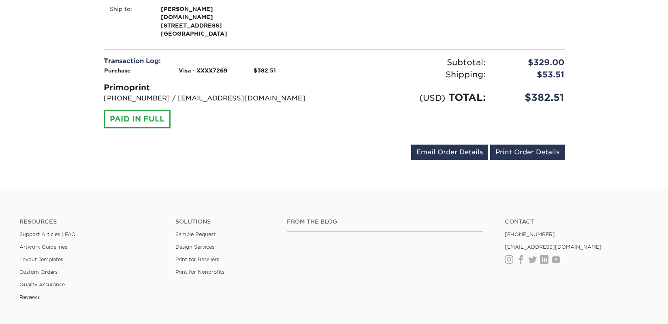
scroll to position [260, 0]
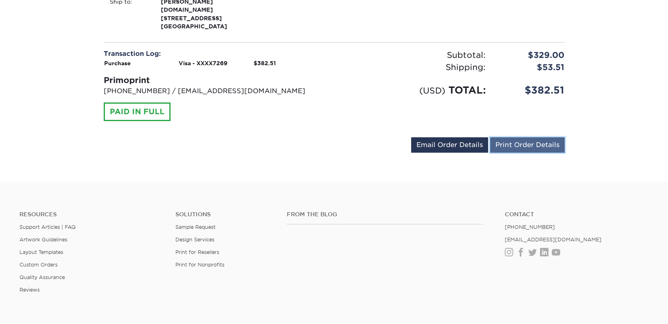
click at [539, 149] on link "Print Order Details" at bounding box center [527, 144] width 75 height 15
click at [526, 148] on link "Print Order Details" at bounding box center [527, 144] width 75 height 15
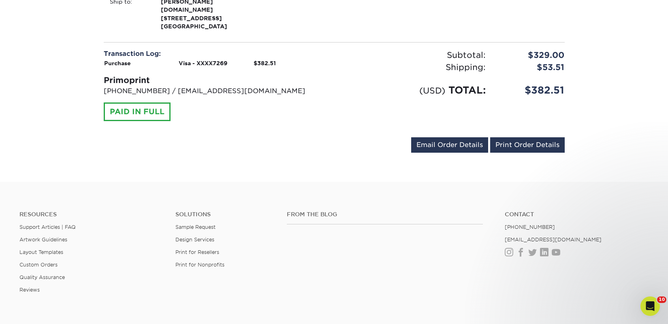
scroll to position [0, 0]
